Goal: Task Accomplishment & Management: Use online tool/utility

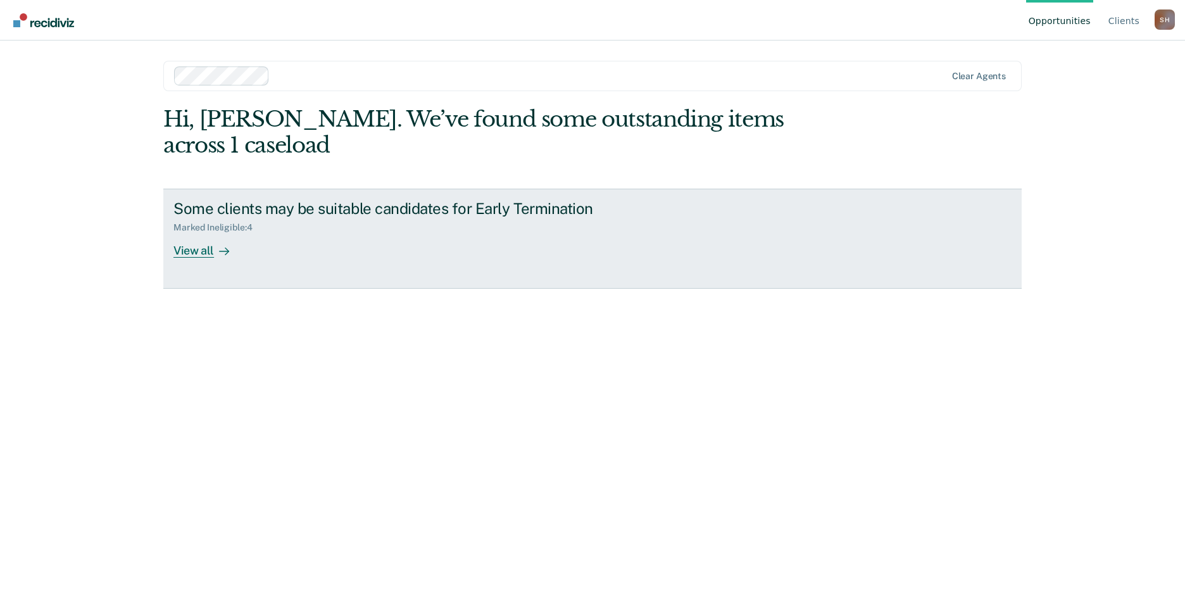
click at [188, 233] on div "View all" at bounding box center [208, 245] width 71 height 25
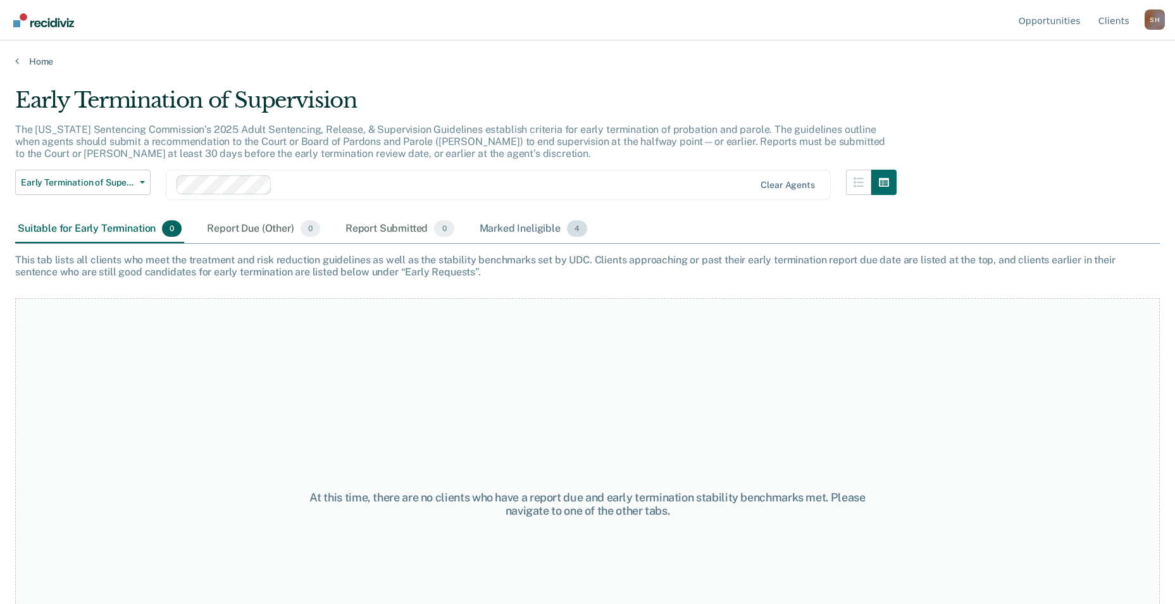
click at [525, 229] on div "Marked Ineligible 4" at bounding box center [533, 229] width 113 height 28
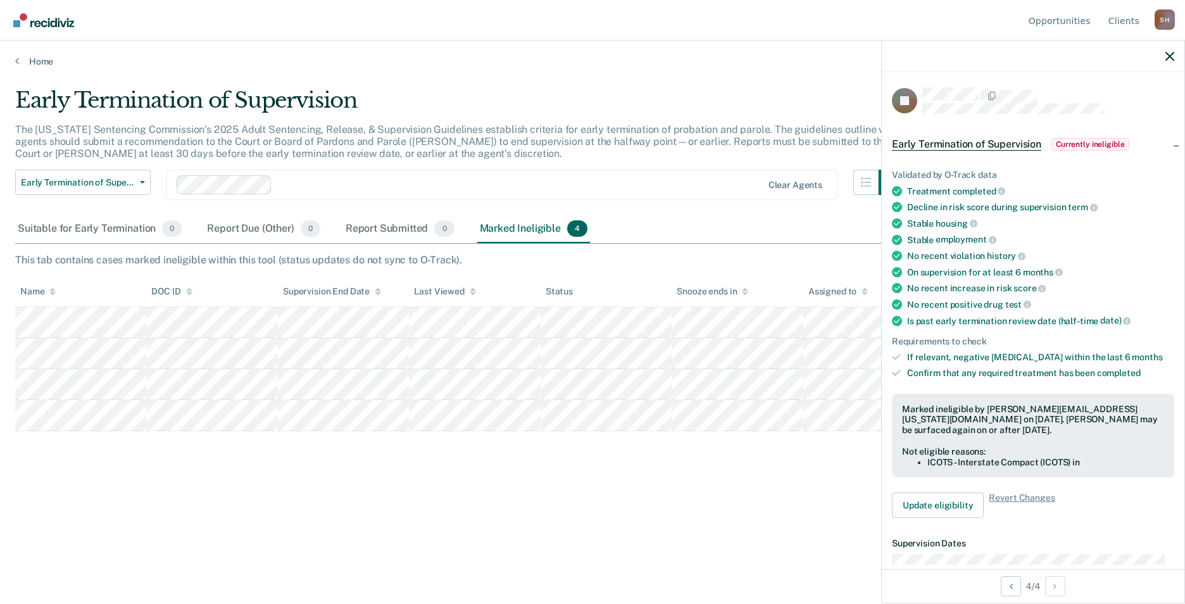
scroll to position [63, 0]
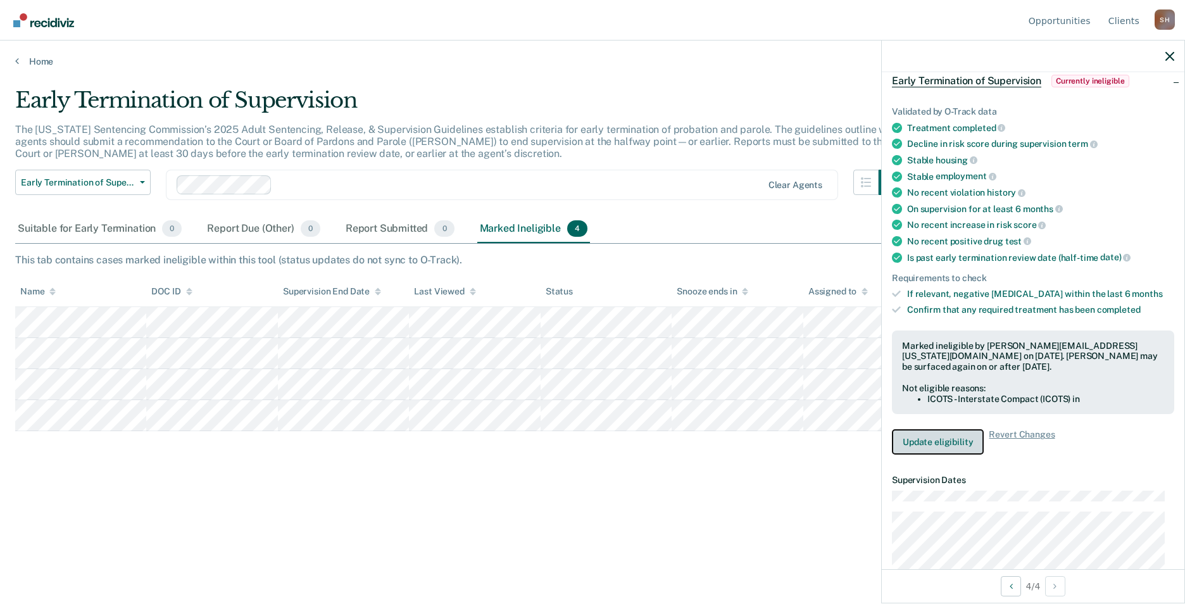
click at [953, 445] on button "Update eligibility" at bounding box center [938, 441] width 92 height 25
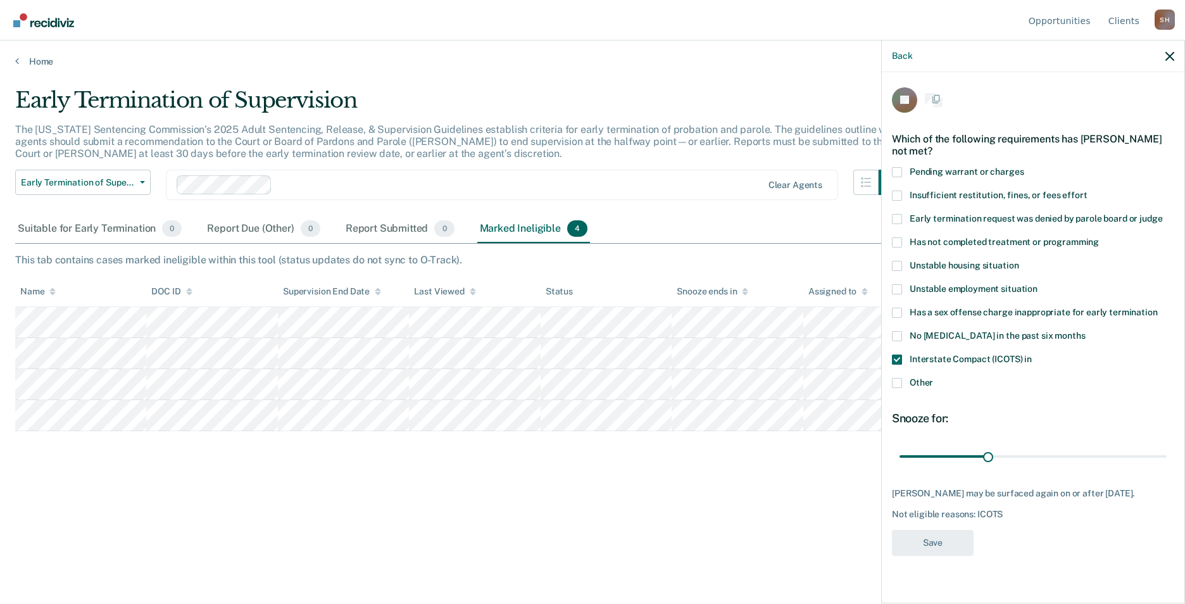
scroll to position [0, 0]
click at [899, 387] on span at bounding box center [897, 384] width 10 height 10
click at [933, 379] on input "Other" at bounding box center [933, 379] width 0 height 0
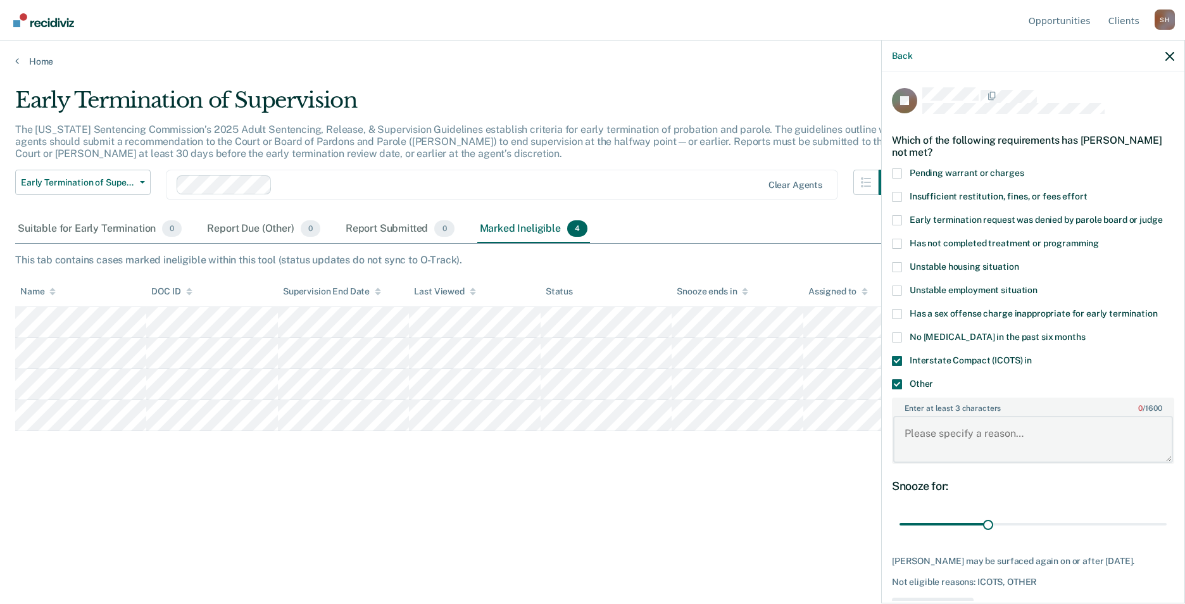
click at [958, 442] on textarea "Enter at least 3 characters 0 / 1600" at bounding box center [1033, 439] width 280 height 47
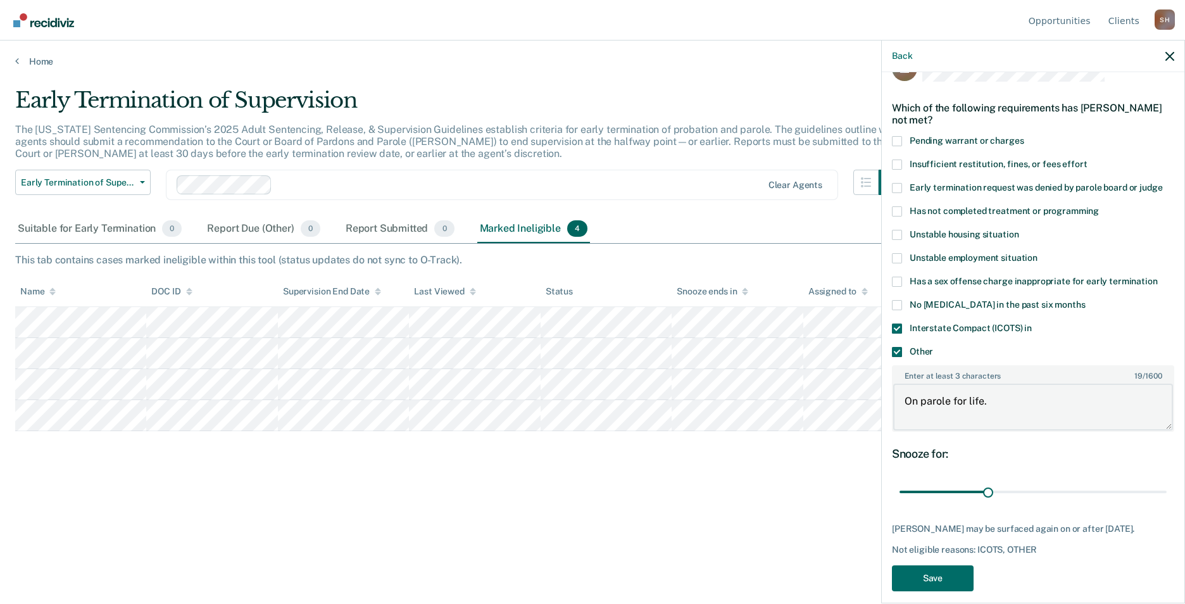
scroll to position [44, 0]
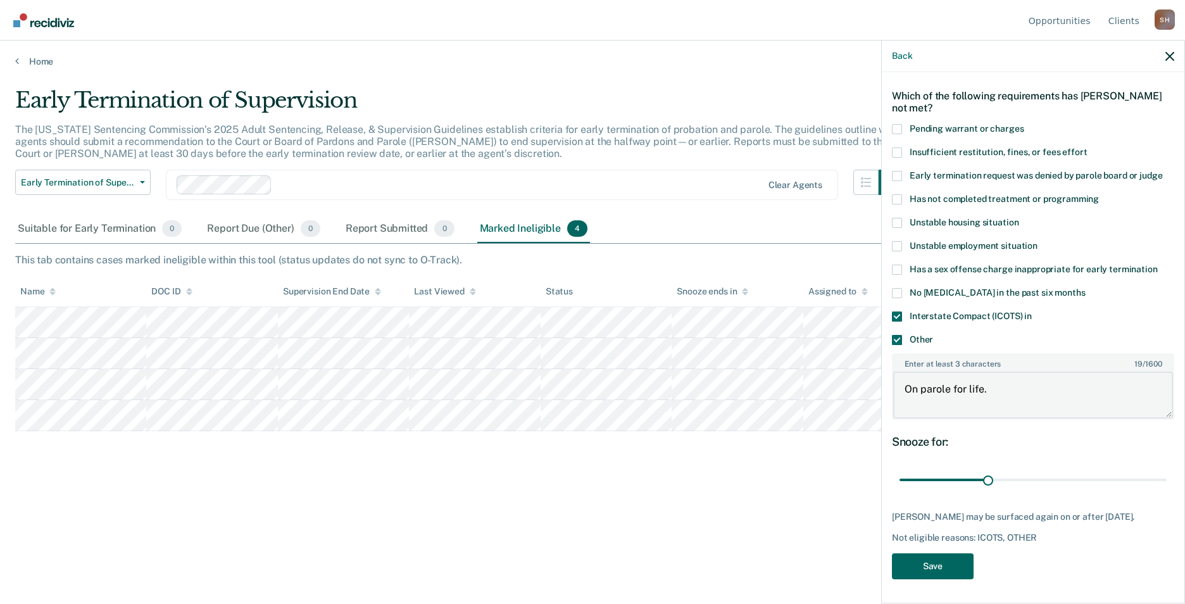
type textarea "On parole for life."
click at [945, 565] on button "Save" at bounding box center [933, 566] width 82 height 26
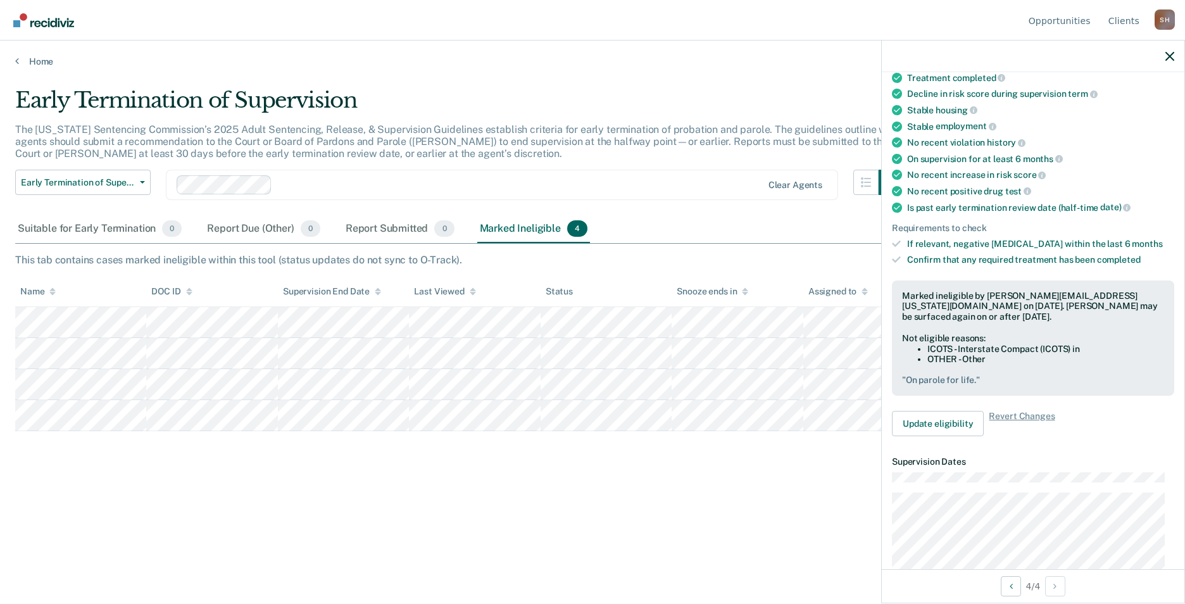
scroll to position [124, 0]
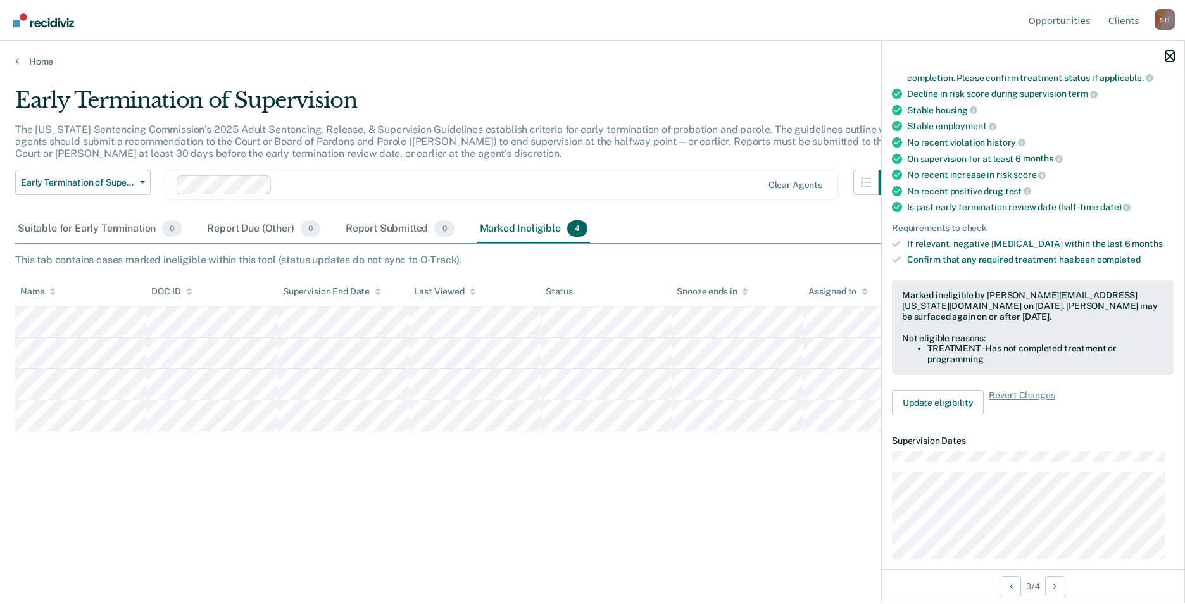
click at [1173, 56] on icon "button" at bounding box center [1169, 56] width 9 height 9
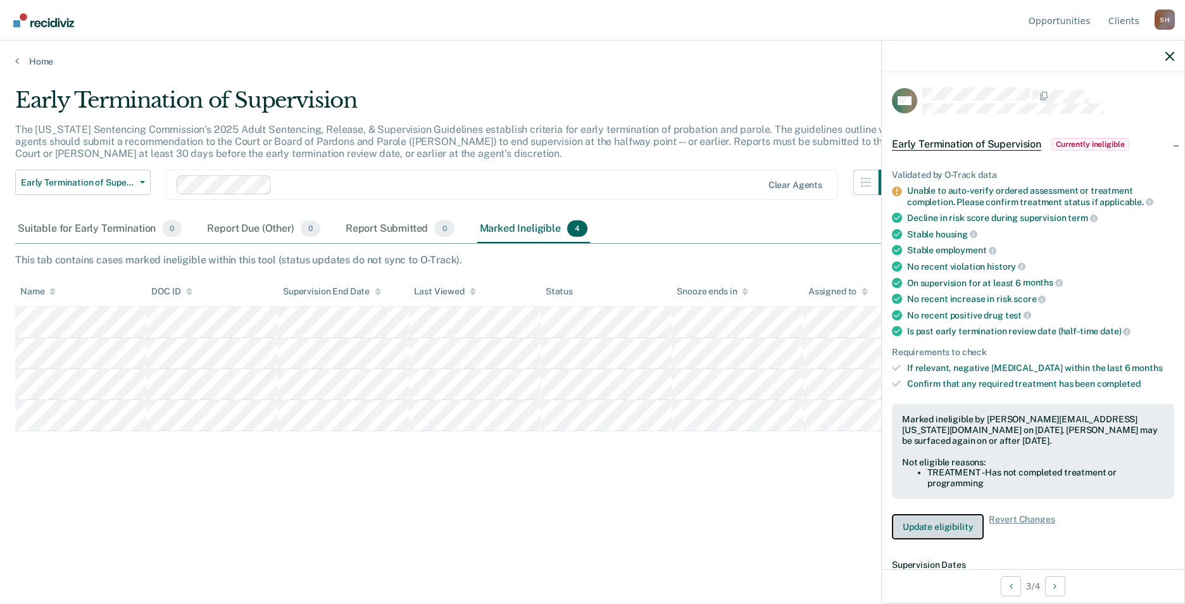
click at [929, 529] on button "Update eligibility" at bounding box center [938, 526] width 92 height 25
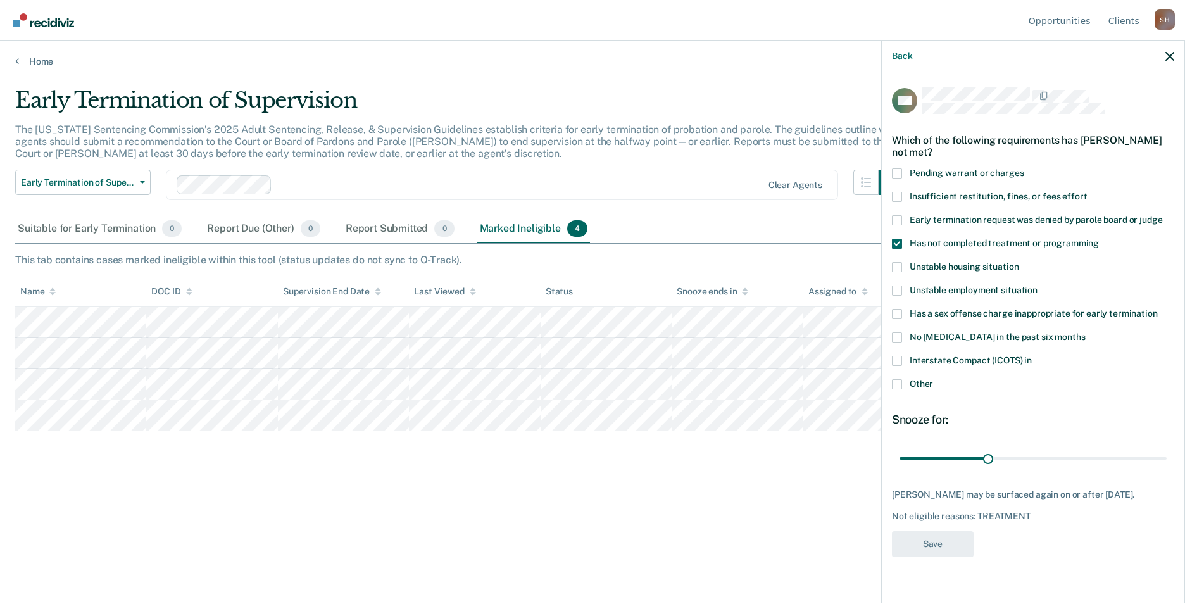
click at [680, 515] on div "Early Termination of Supervision The [US_STATE] Sentencing Commission’s 2025 Ad…" at bounding box center [592, 318] width 1155 height 462
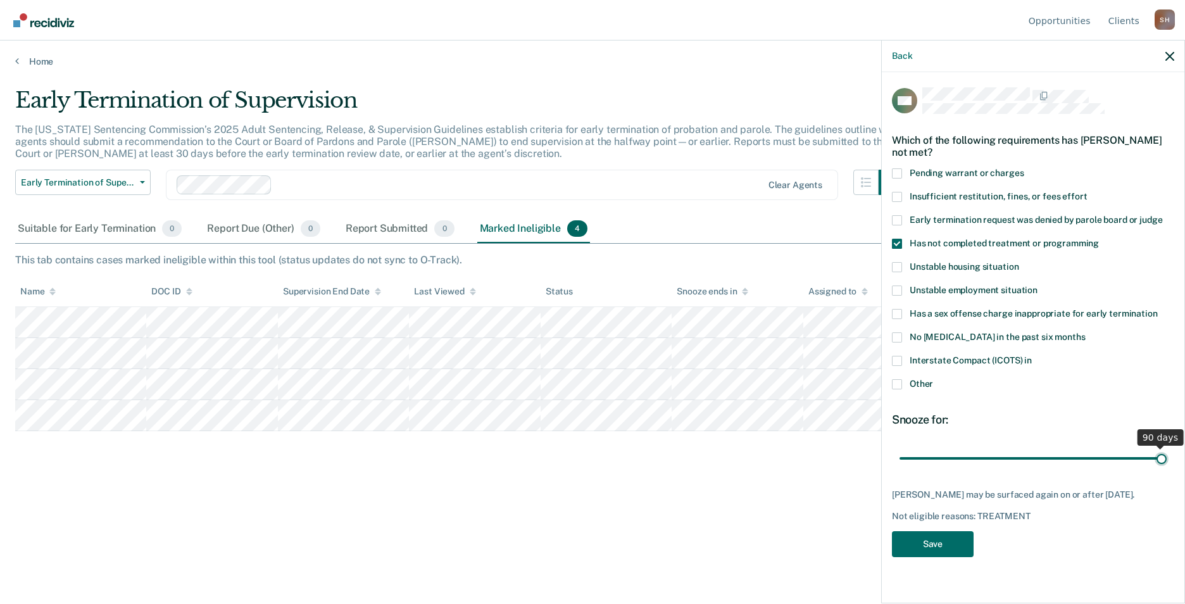
drag, startPoint x: 985, startPoint y: 455, endPoint x: 1180, endPoint y: 433, distance: 196.8
type input "90"
click at [1167, 447] on input "range" at bounding box center [1032, 458] width 267 height 22
click at [920, 556] on button "Save" at bounding box center [933, 544] width 82 height 26
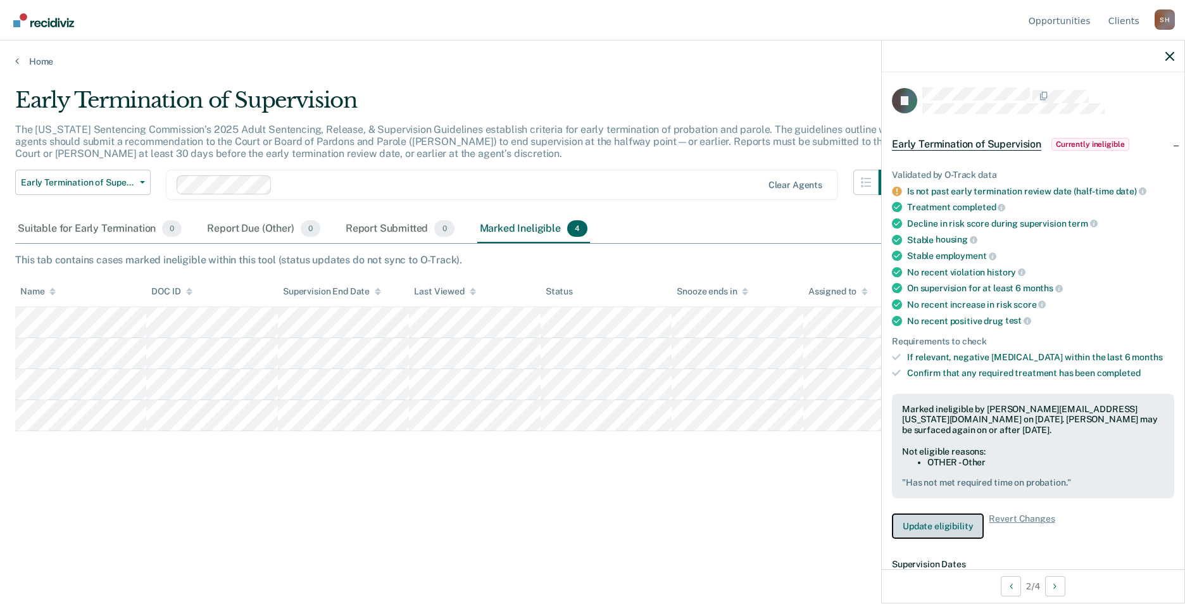
click at [945, 530] on button "Update eligibility" at bounding box center [938, 525] width 92 height 25
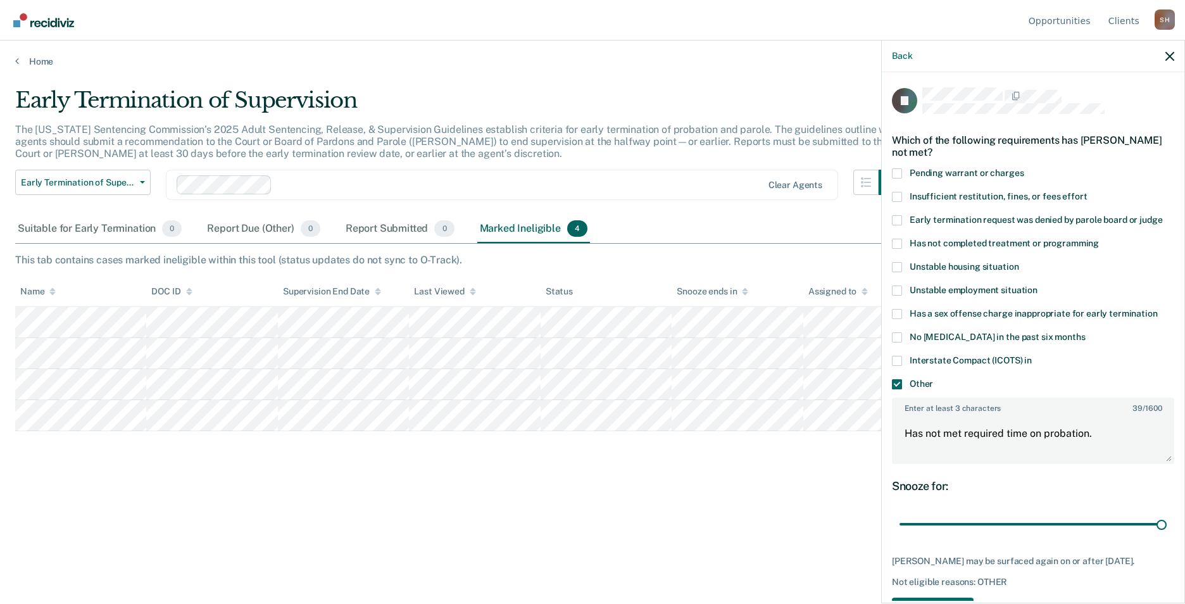
drag, startPoint x: 989, startPoint y: 525, endPoint x: 1175, endPoint y: 506, distance: 187.1
type input "90"
click at [1167, 513] on input "range" at bounding box center [1032, 524] width 267 height 22
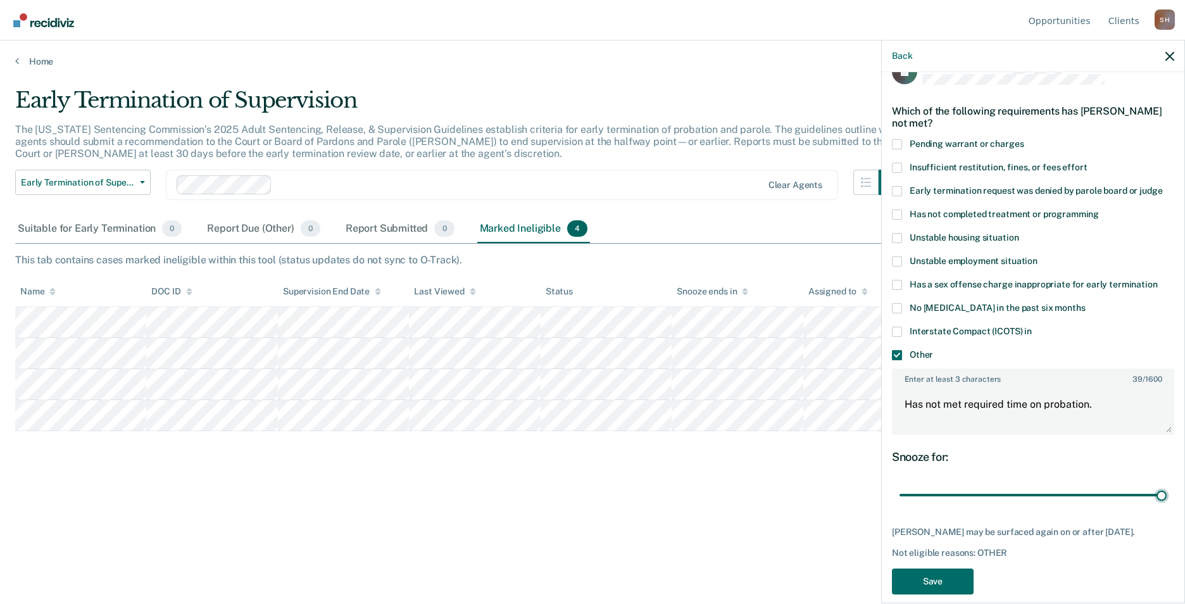
scroll to position [44, 0]
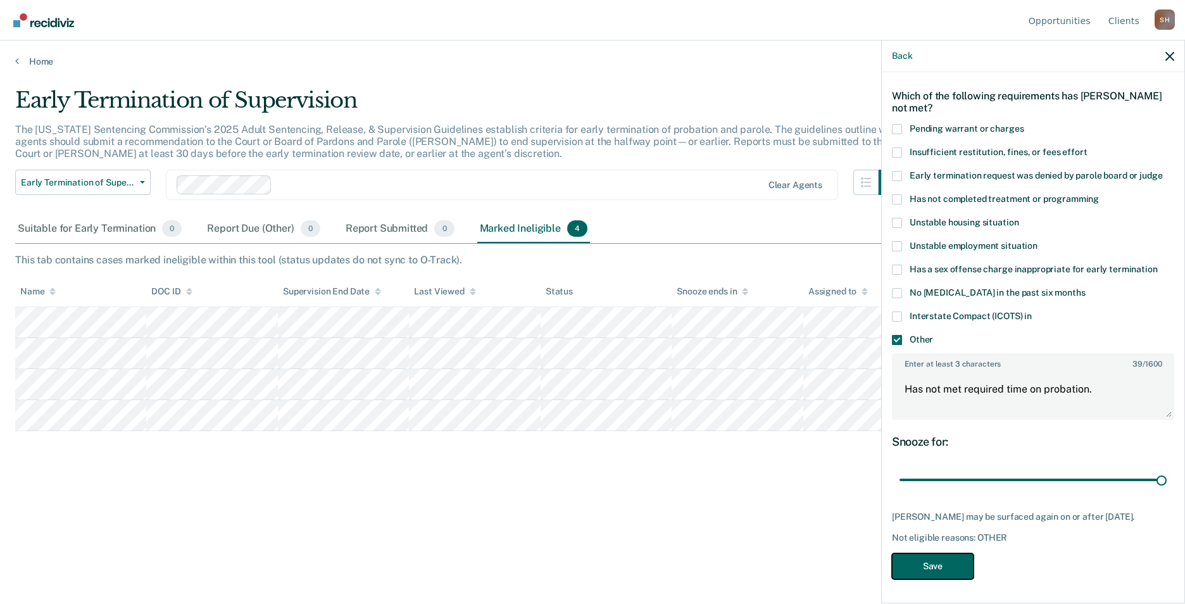
click at [937, 562] on button "Save" at bounding box center [933, 566] width 82 height 26
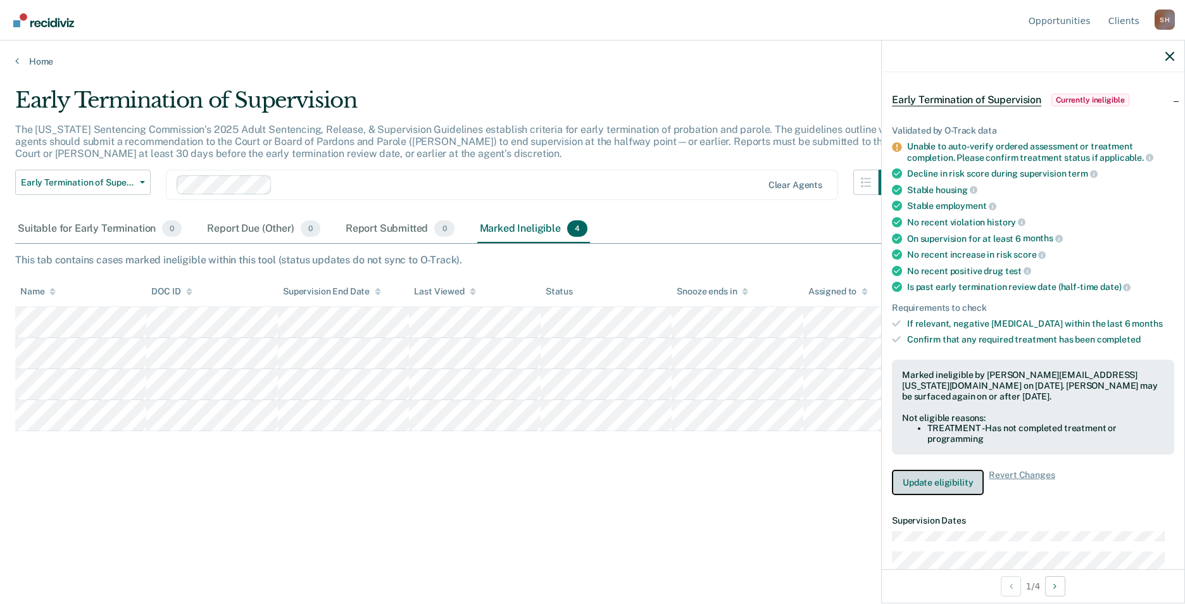
click at [944, 483] on button "Update eligibility" at bounding box center [938, 482] width 92 height 25
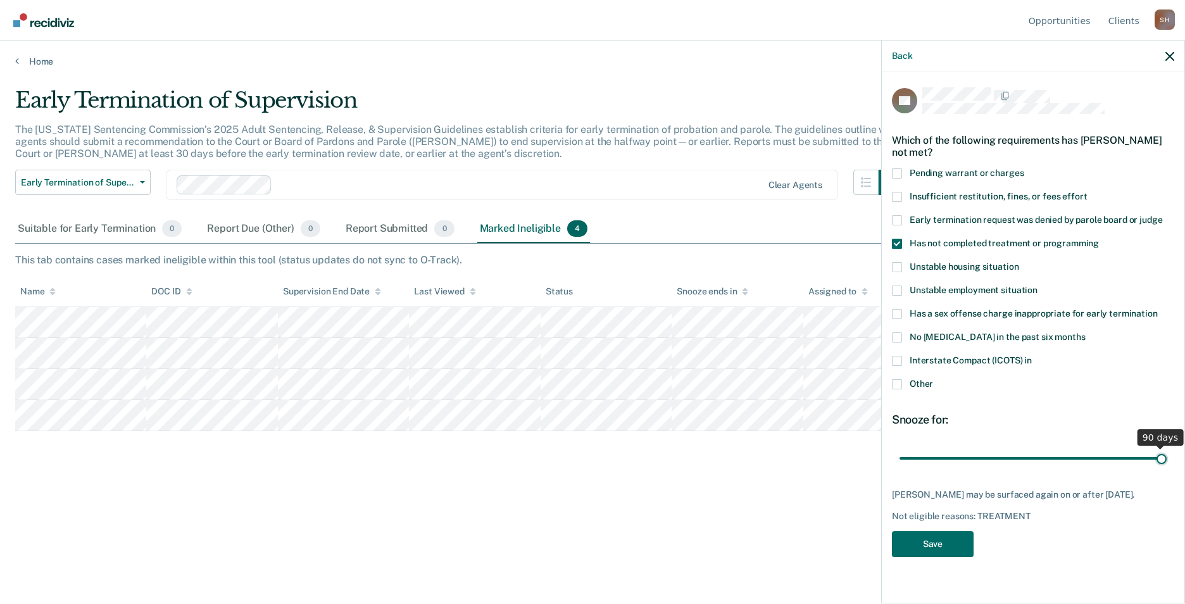
drag, startPoint x: 990, startPoint y: 457, endPoint x: 1189, endPoint y: 447, distance: 199.0
type input "90"
click at [1167, 447] on input "range" at bounding box center [1032, 458] width 267 height 22
click at [937, 548] on button "Save" at bounding box center [933, 544] width 82 height 26
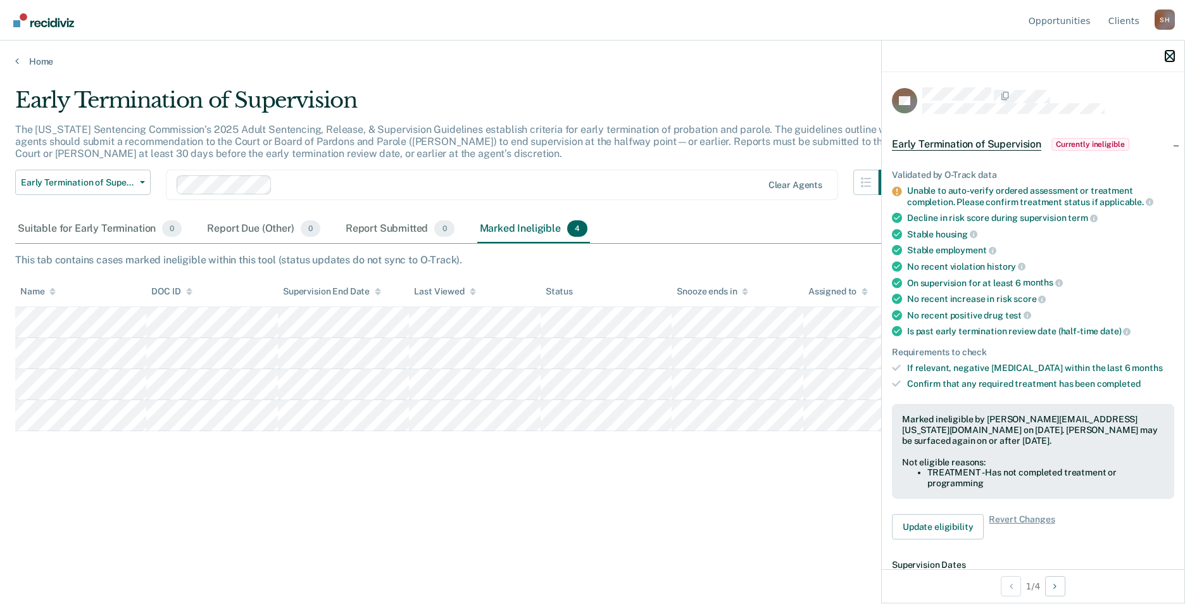
click at [1167, 56] on icon "button" at bounding box center [1169, 56] width 9 height 9
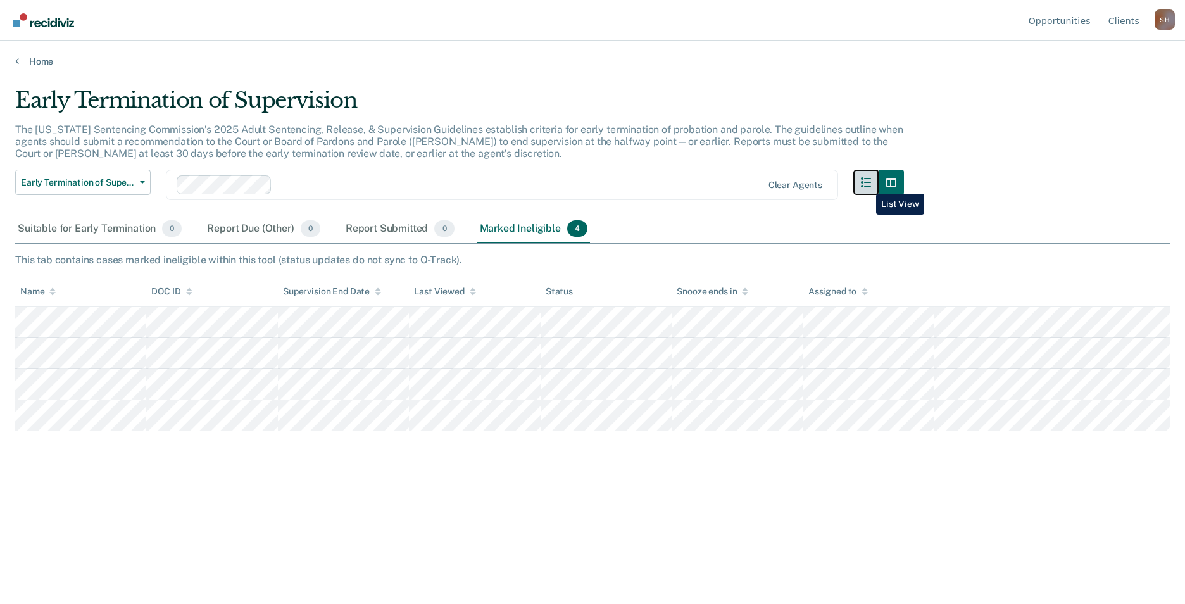
click at [867, 184] on icon "button" at bounding box center [866, 182] width 10 height 10
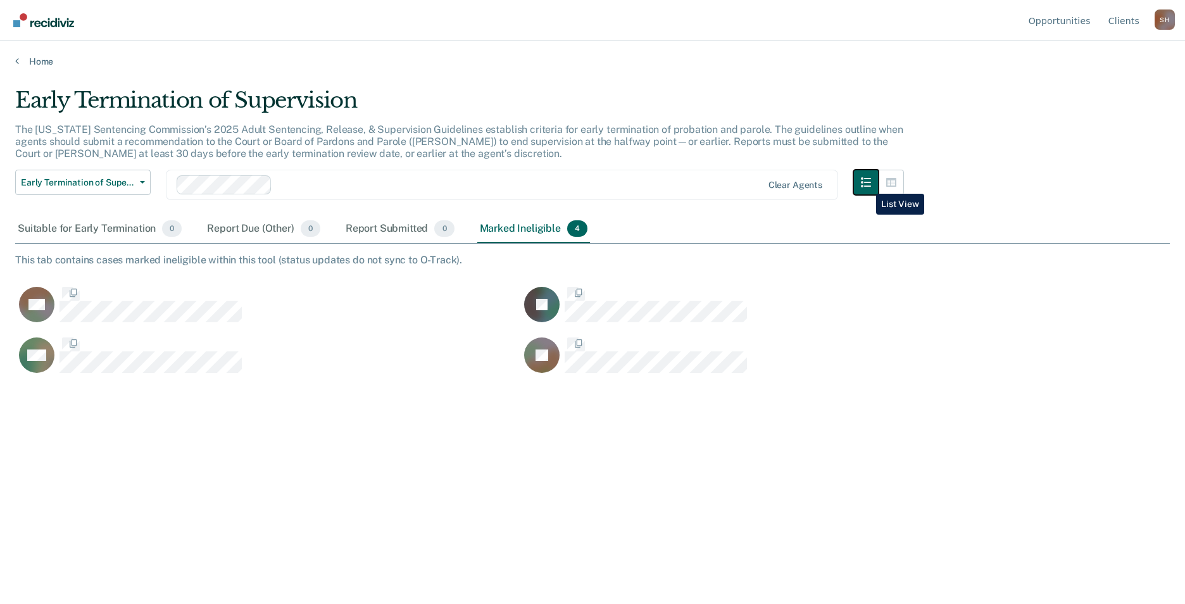
scroll to position [412, 1145]
click at [867, 184] on icon "button" at bounding box center [866, 182] width 10 height 10
click at [884, 182] on button "button" at bounding box center [891, 182] width 25 height 25
